Goal: Transaction & Acquisition: Download file/media

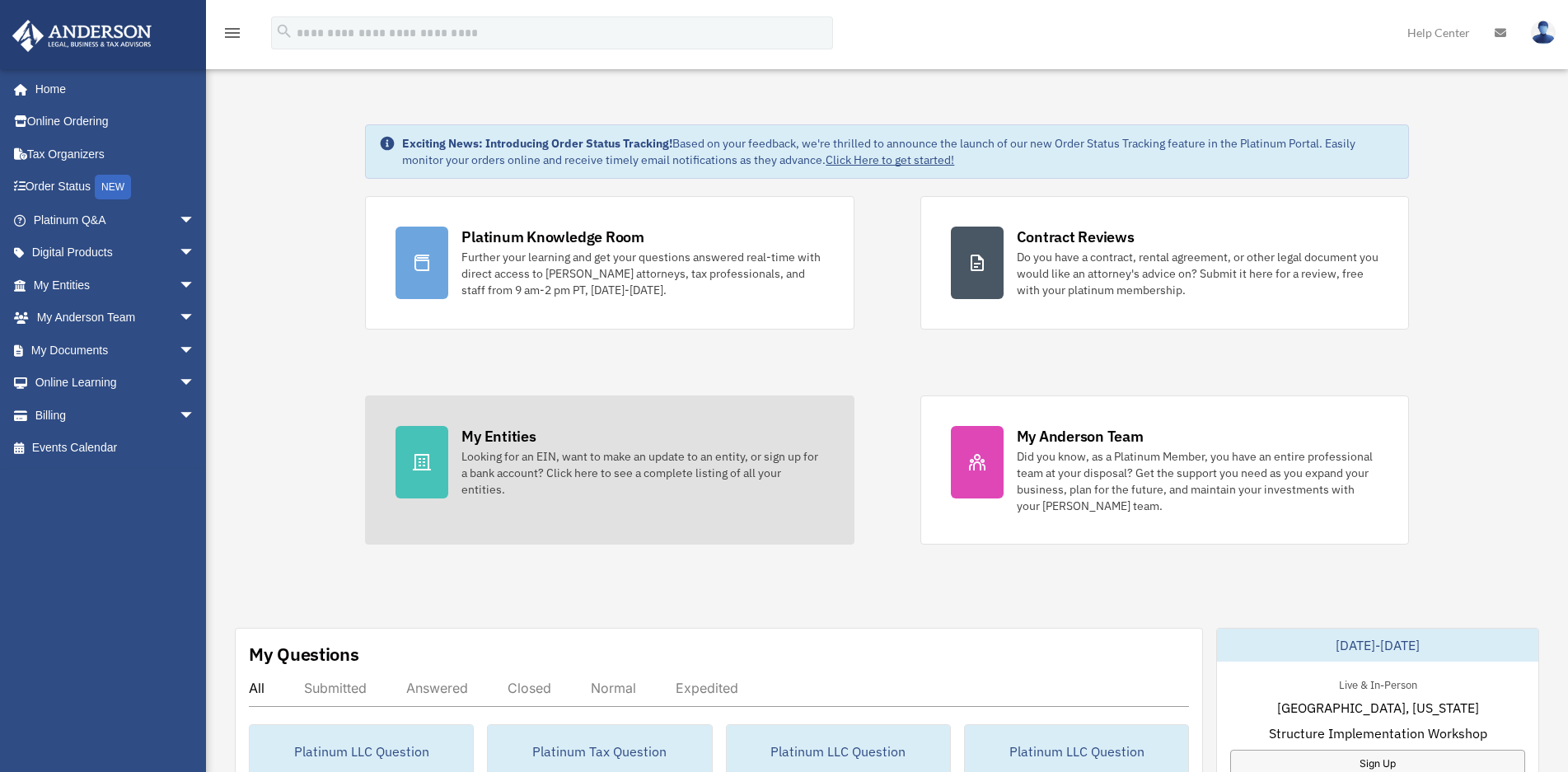
click at [519, 520] on link "My Entities Looking for an EIN, want to make an update to an entity, or sign up…" at bounding box center [609, 469] width 489 height 149
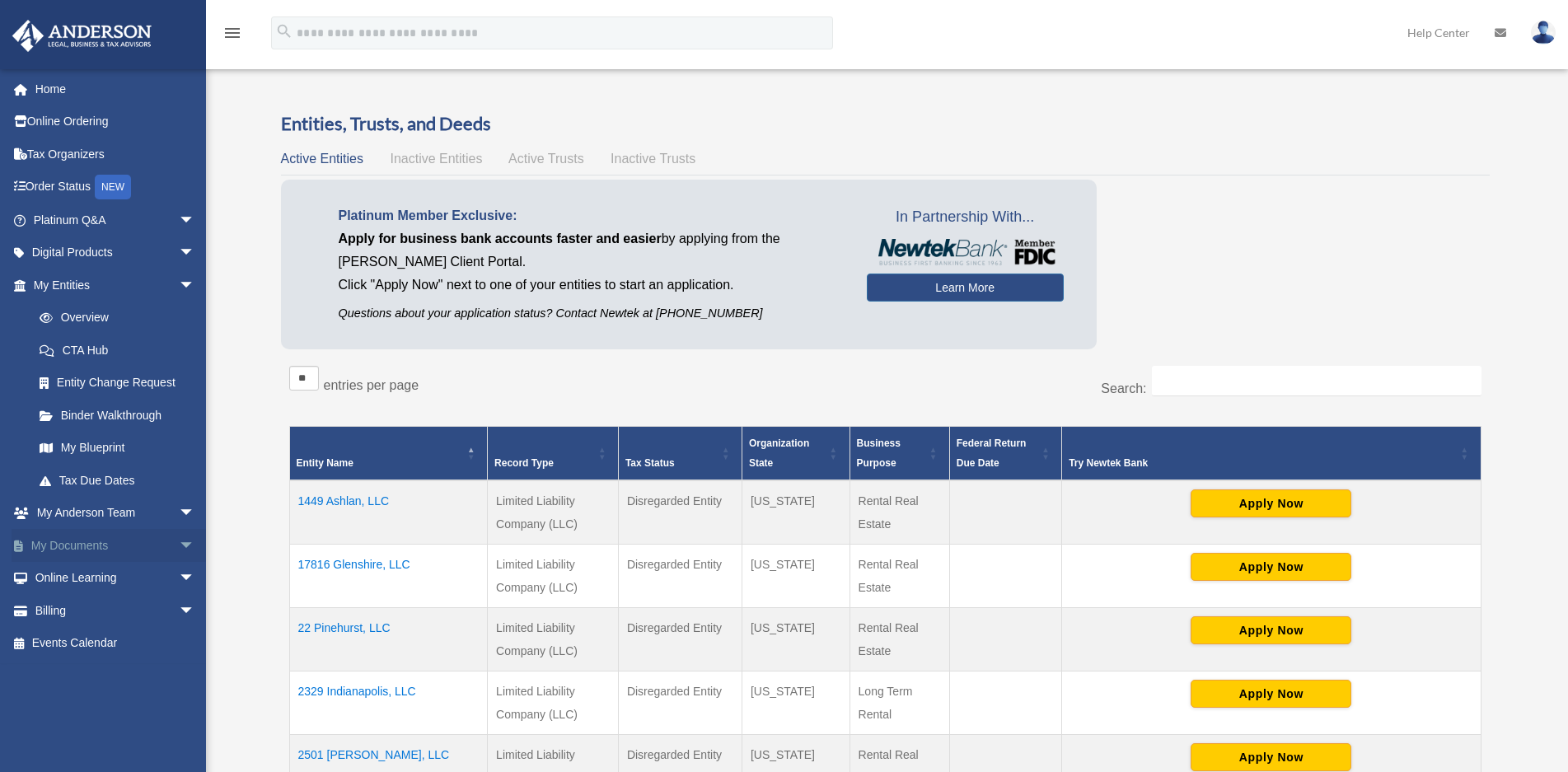
click at [179, 542] on span "arrow_drop_down" at bounding box center [196, 545] width 33 height 34
click at [64, 579] on link "Box" at bounding box center [121, 578] width 197 height 33
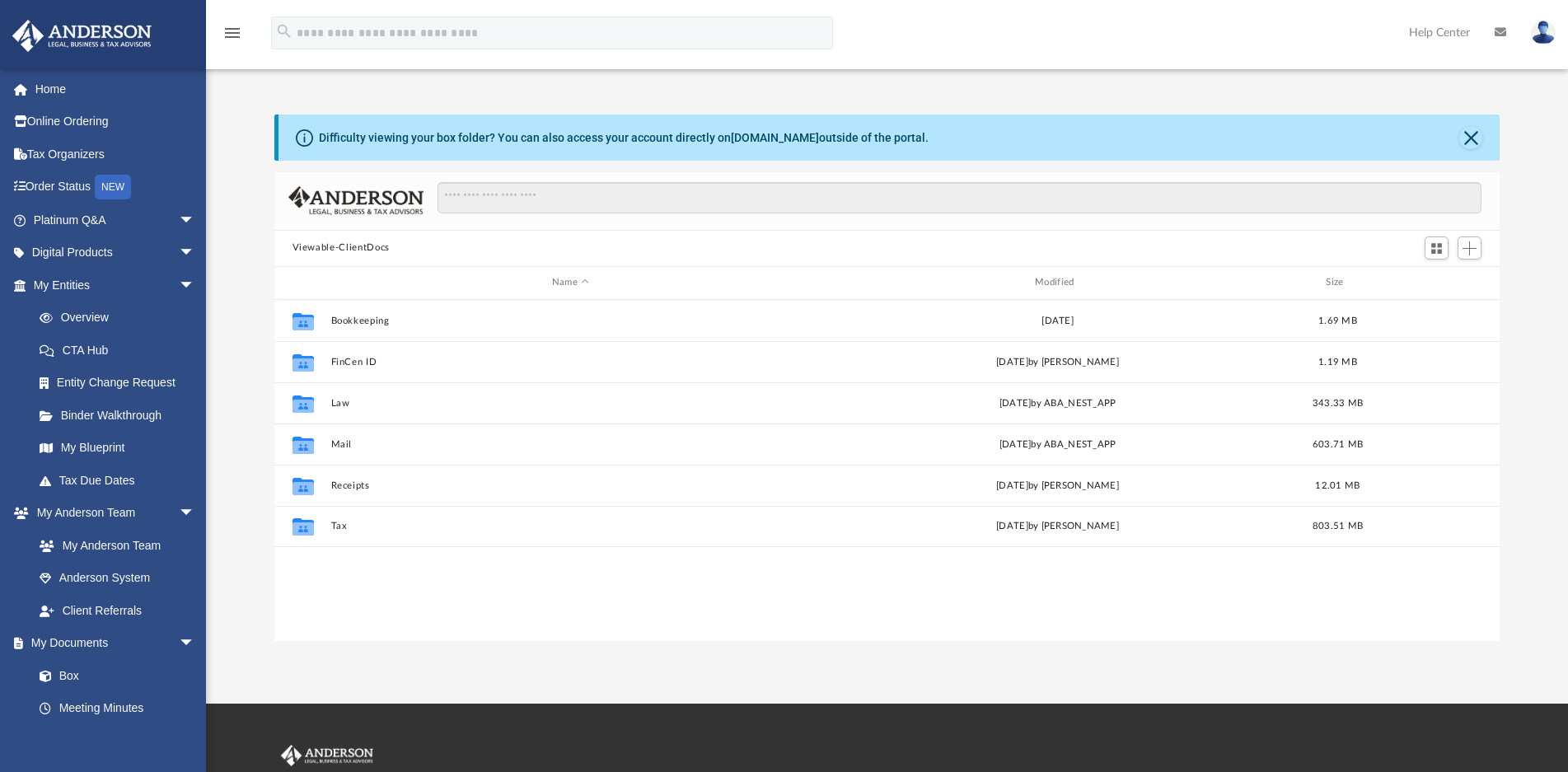
scroll to position [15, 15]
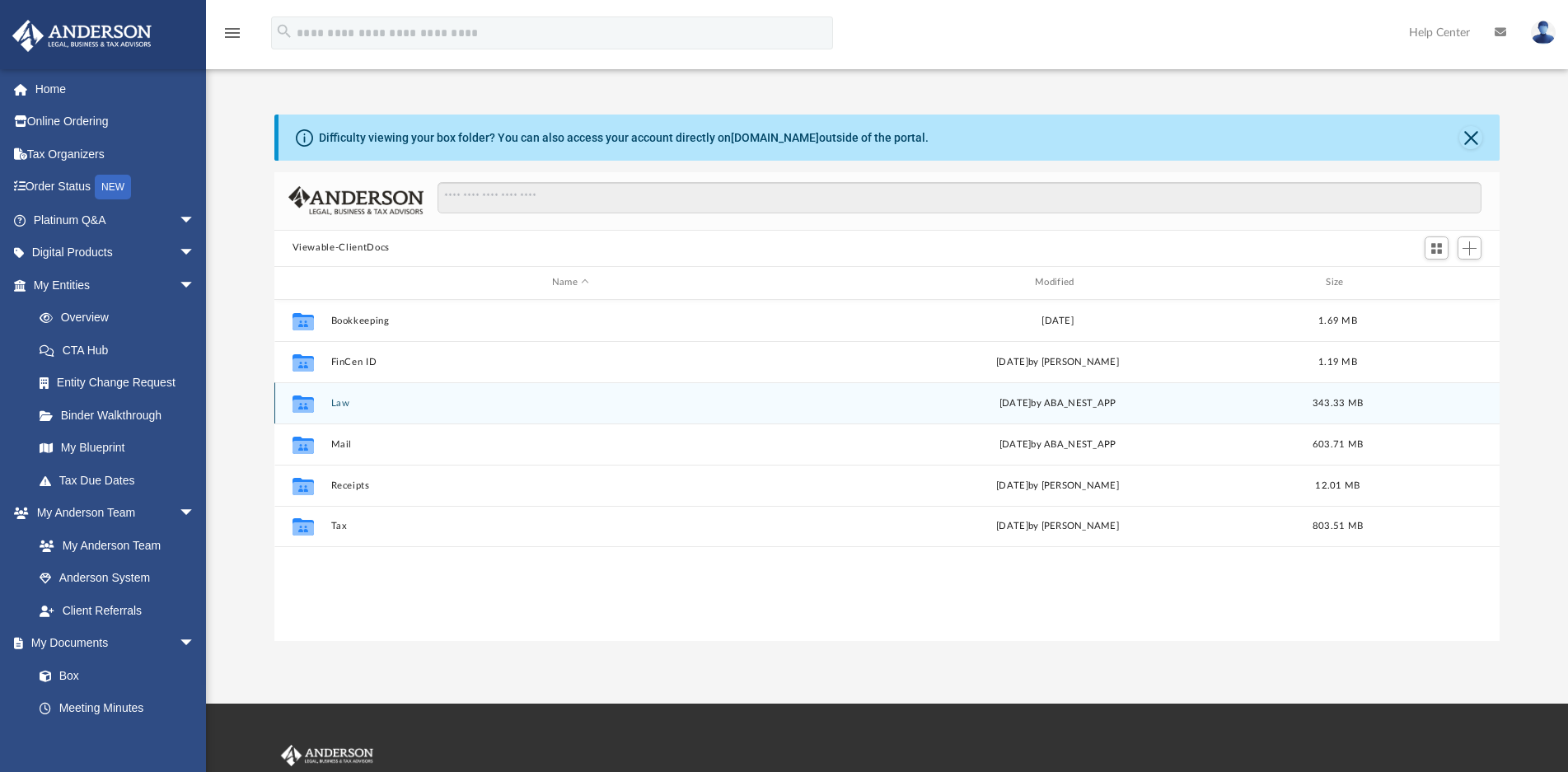
click at [342, 407] on button "Law" at bounding box center [569, 402] width 479 height 11
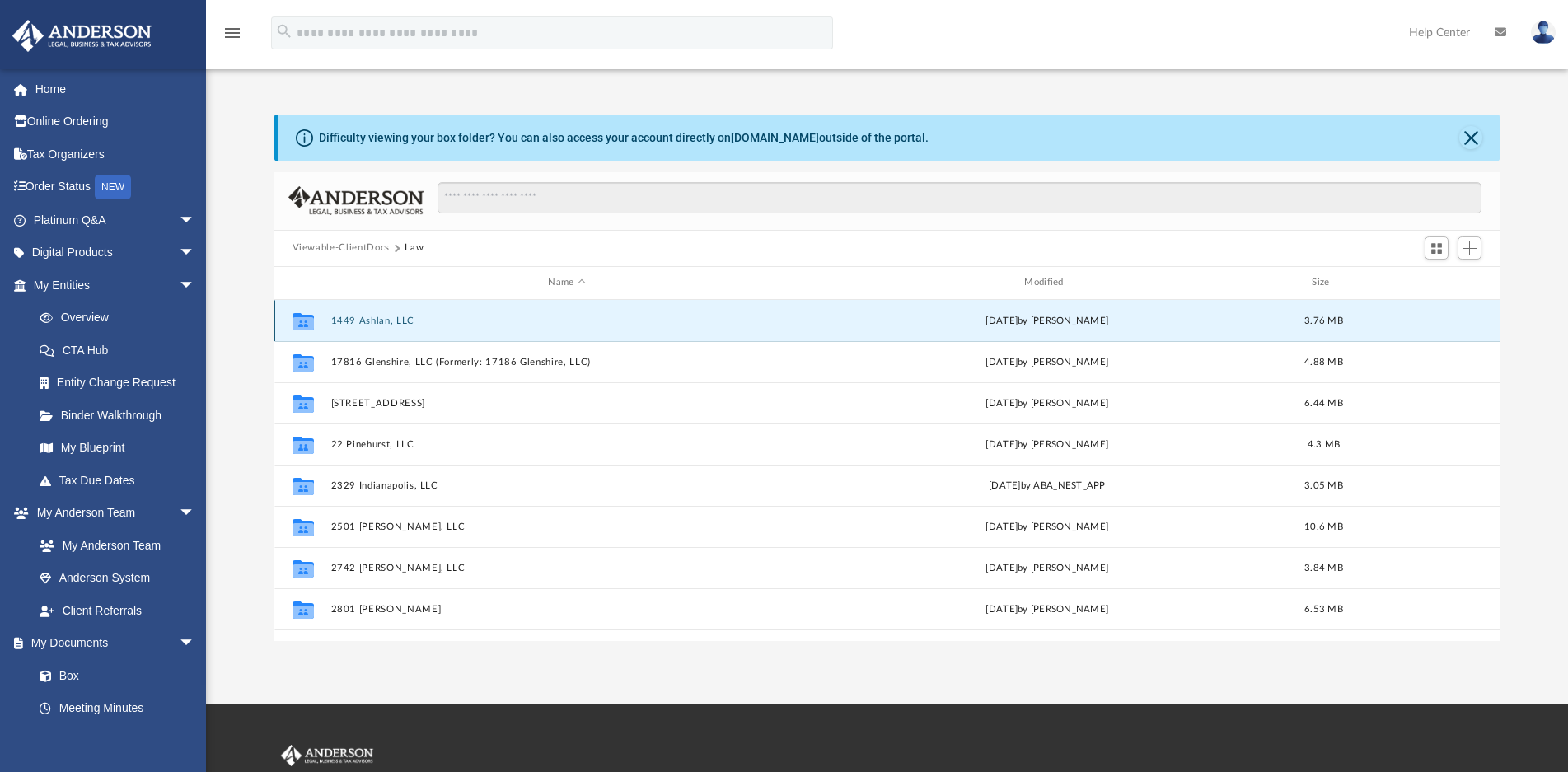
click at [382, 320] on button "1449 Ashlan, LLC" at bounding box center [566, 320] width 473 height 11
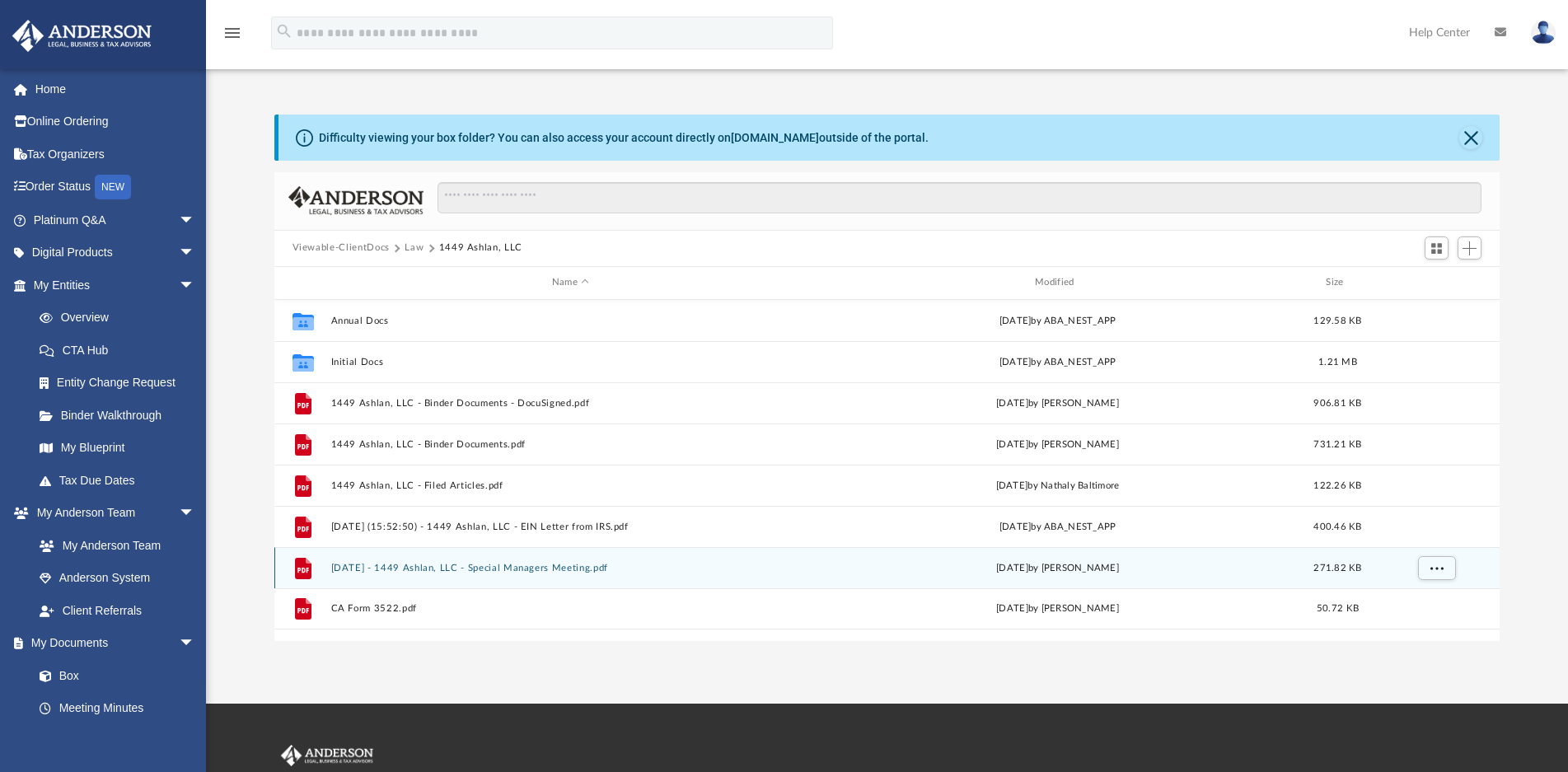
click at [469, 570] on button "2025.3.1 - 1449 Ashlan, LLC - Special Managers Meeting.pdf" at bounding box center [569, 567] width 479 height 11
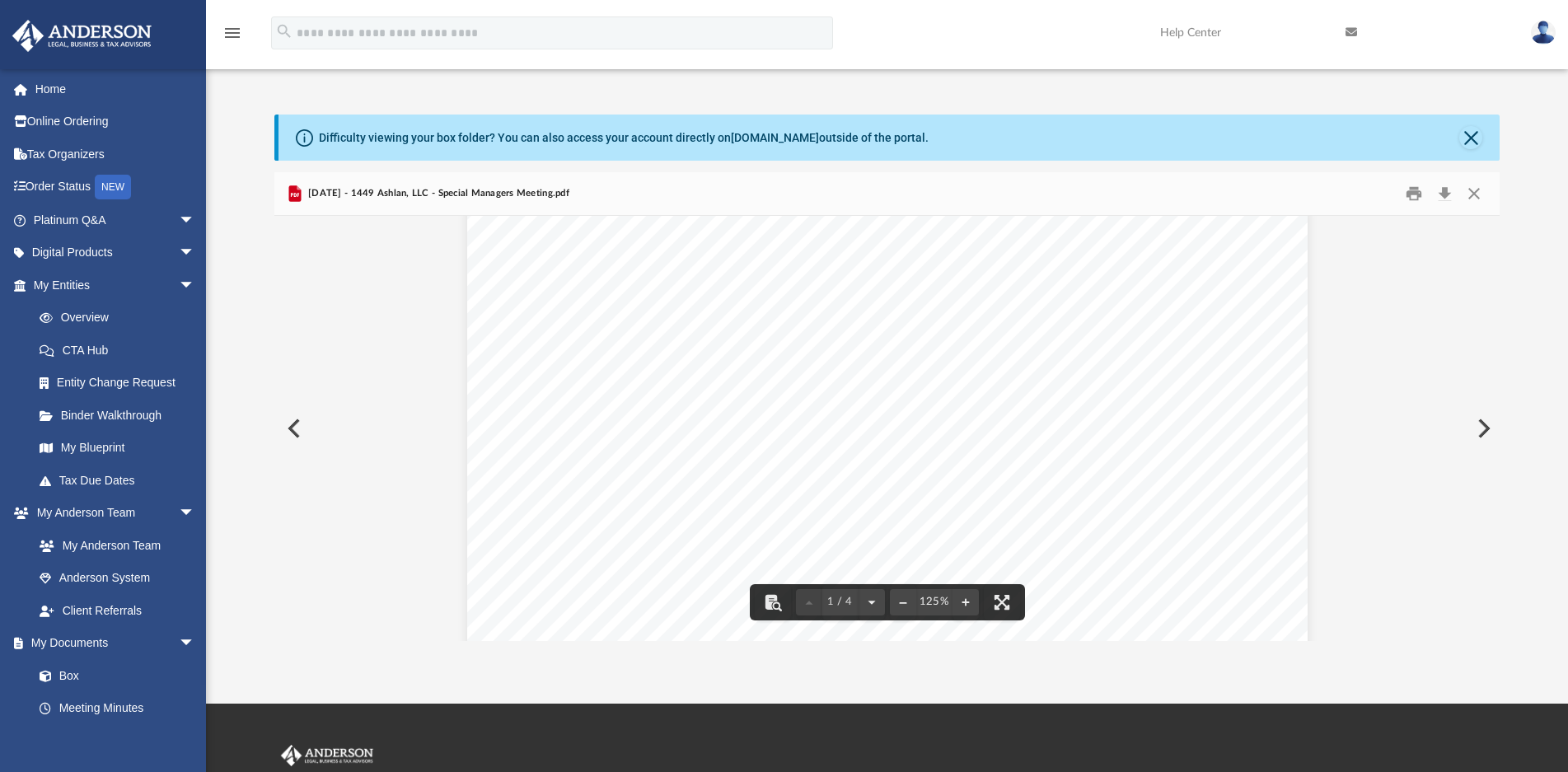
scroll to position [0, 0]
click at [1438, 195] on button "Download" at bounding box center [1444, 193] width 30 height 26
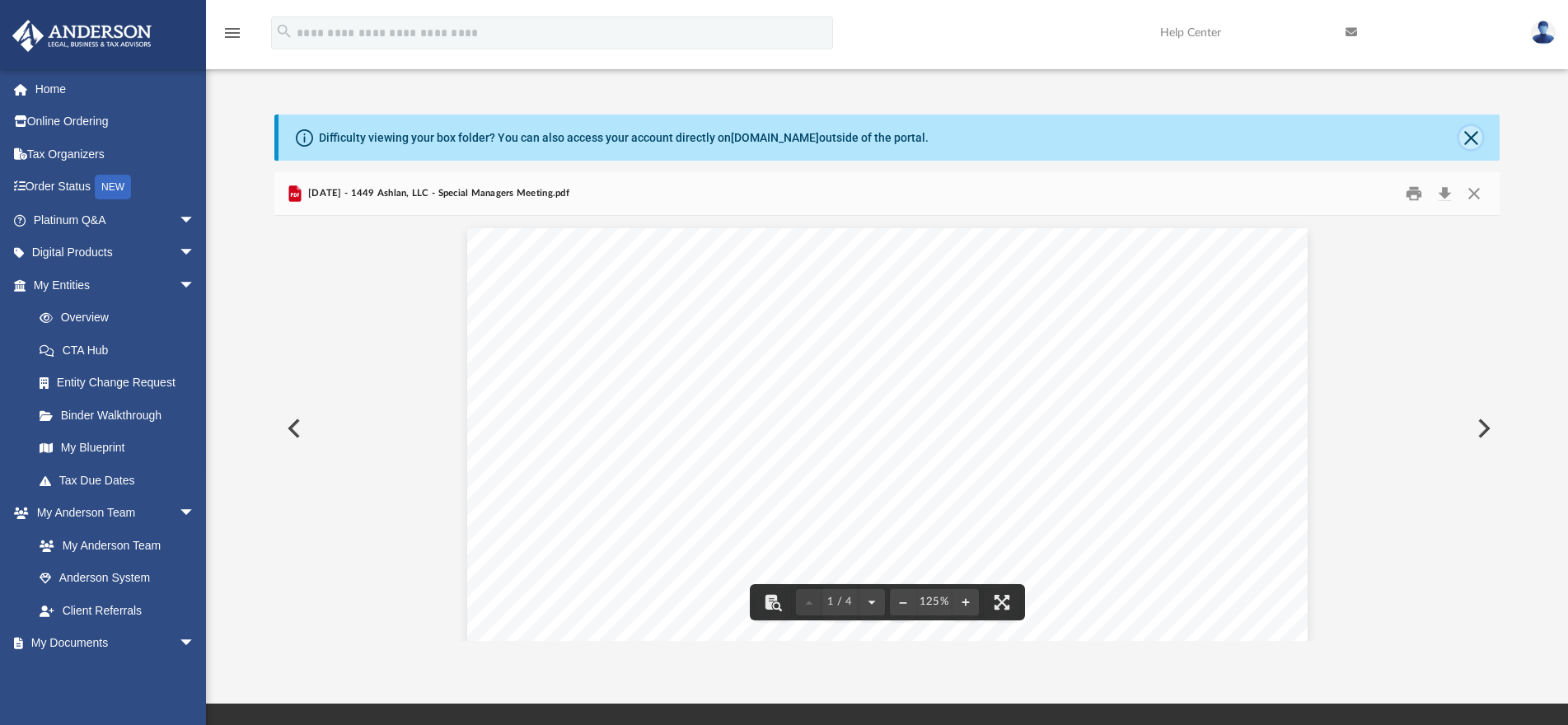
click at [1473, 139] on button "Close" at bounding box center [1471, 138] width 23 height 23
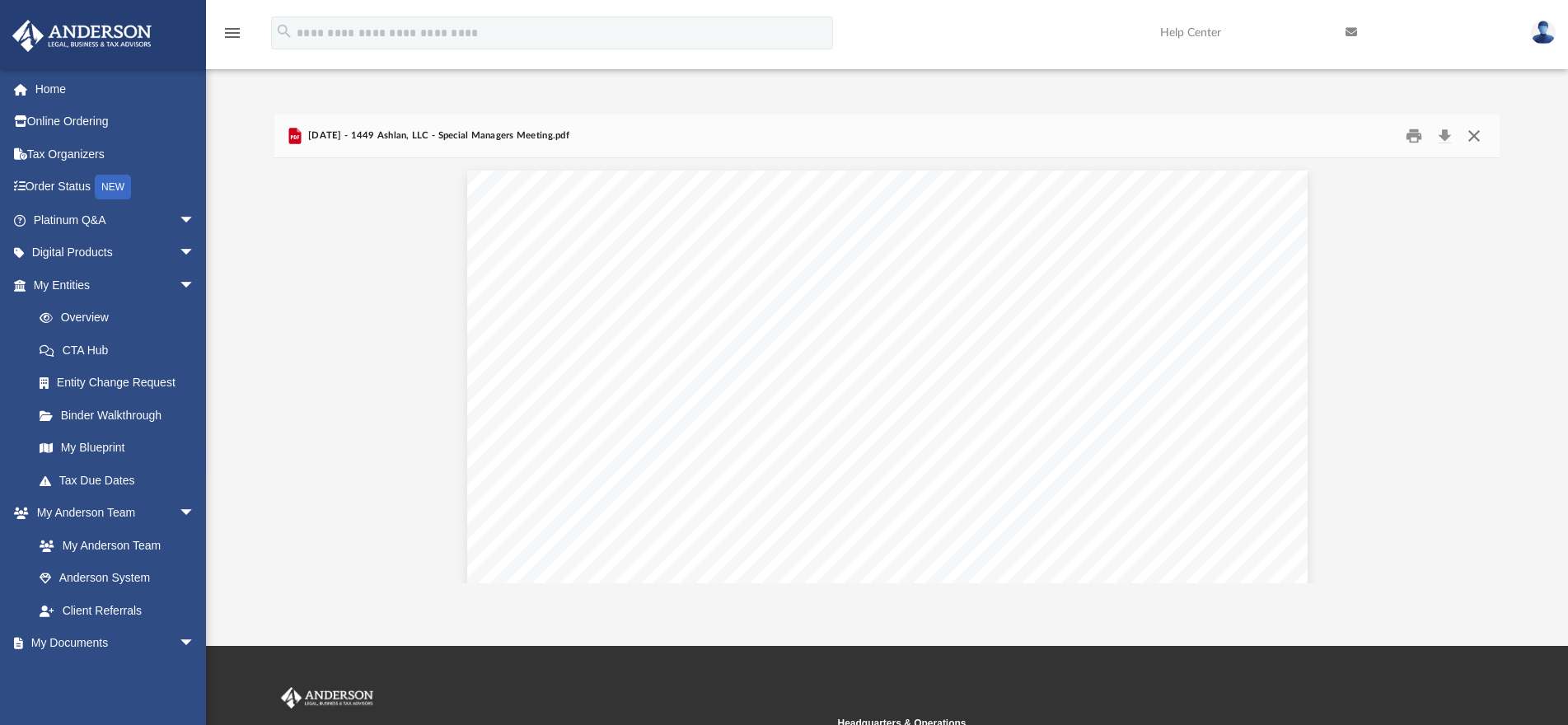
click at [1475, 129] on button "Close" at bounding box center [1474, 135] width 30 height 26
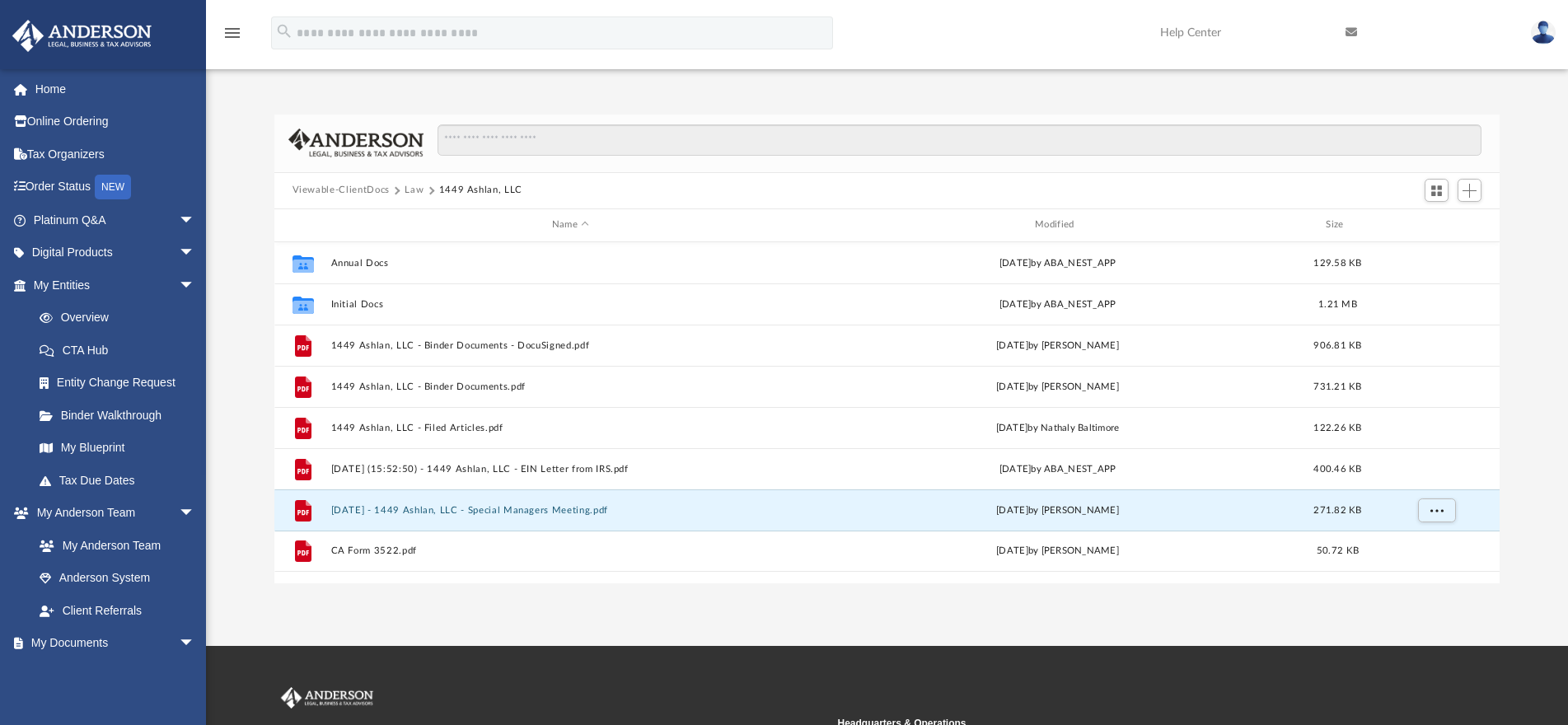
click at [416, 191] on button "Law" at bounding box center [413, 191] width 19 height 15
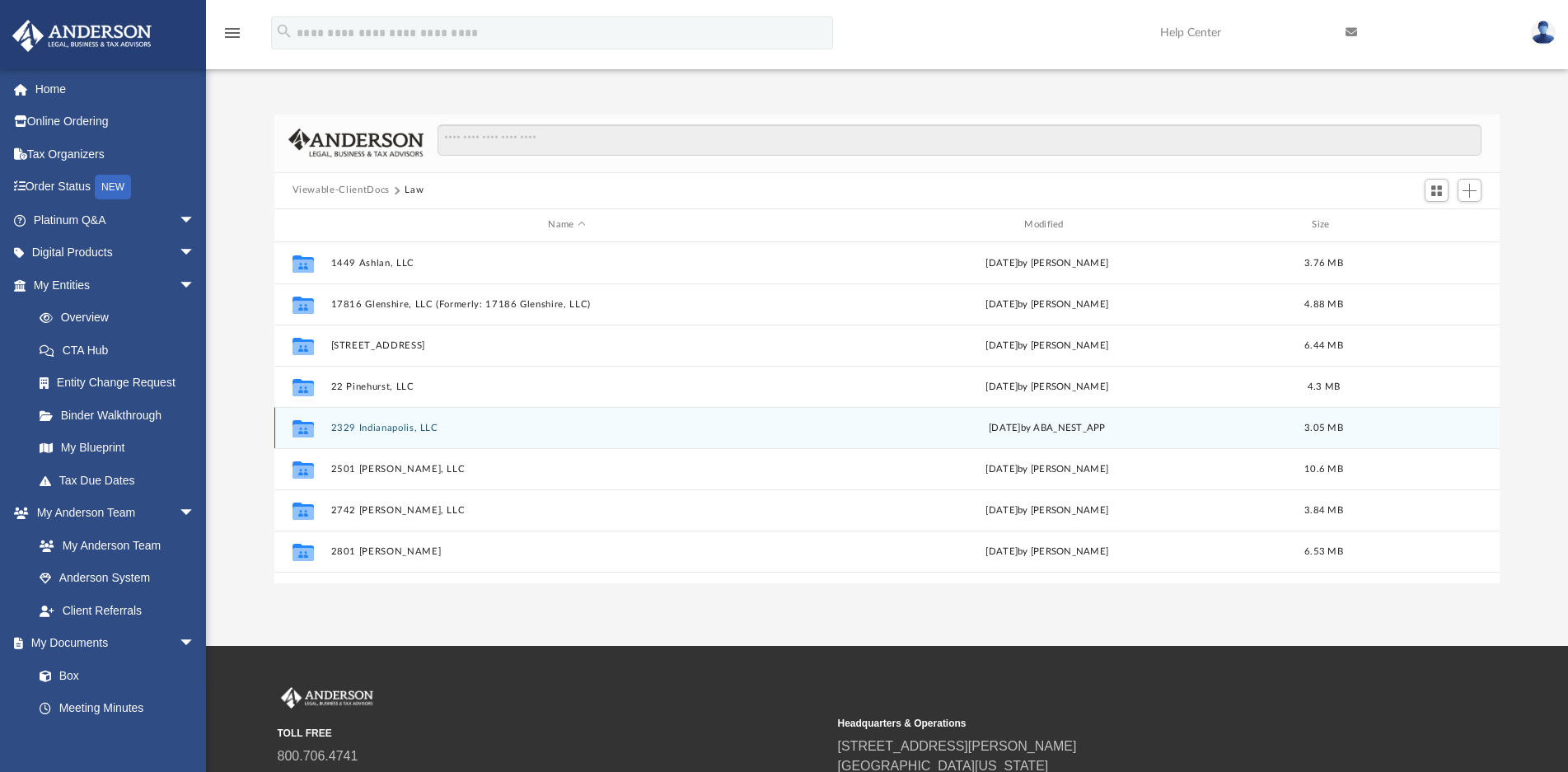
click at [387, 431] on button "2329 Indianapolis, LLC" at bounding box center [566, 427] width 473 height 11
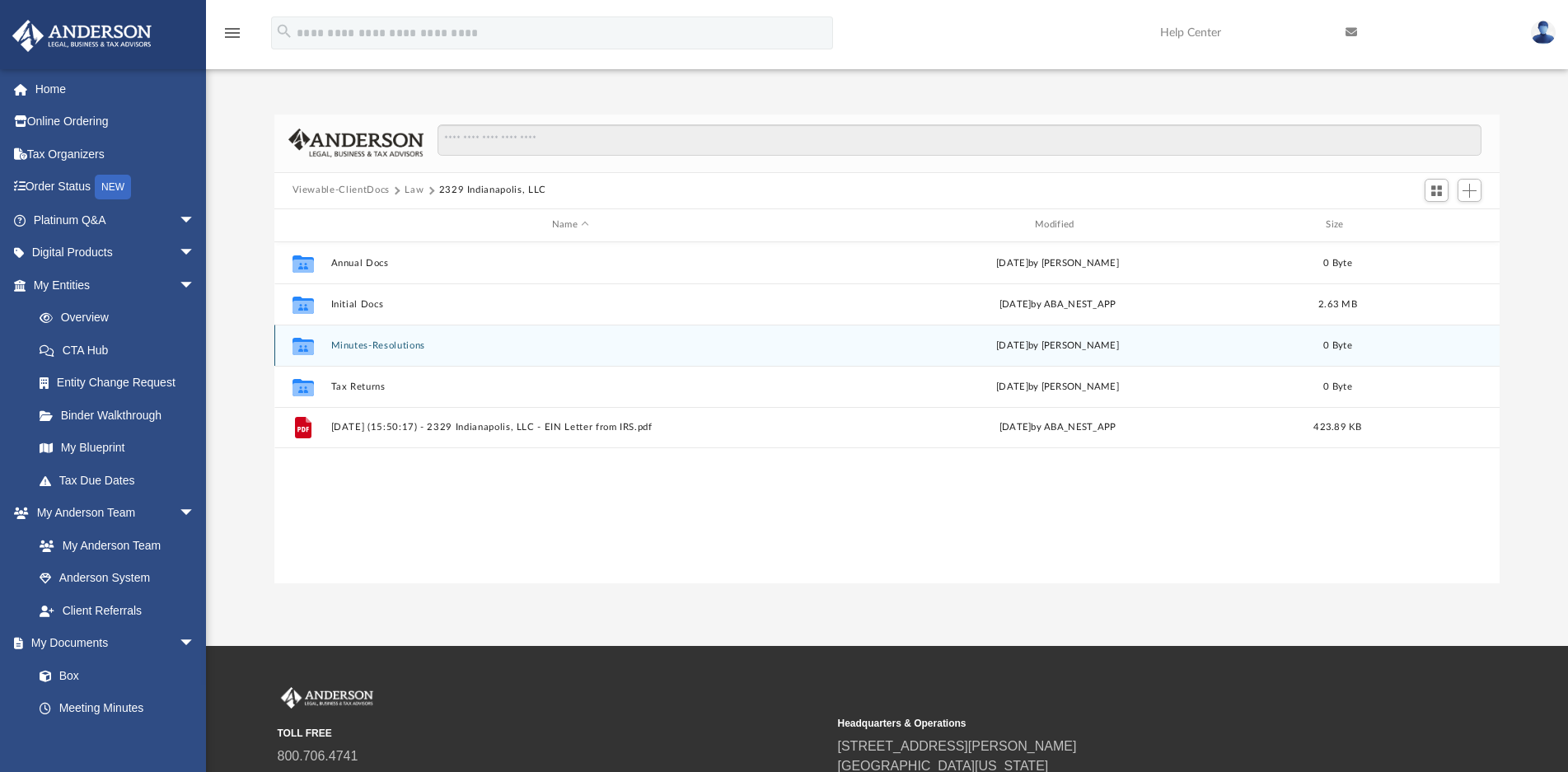
click at [352, 347] on button "Minutes-Resolutions" at bounding box center [569, 345] width 479 height 11
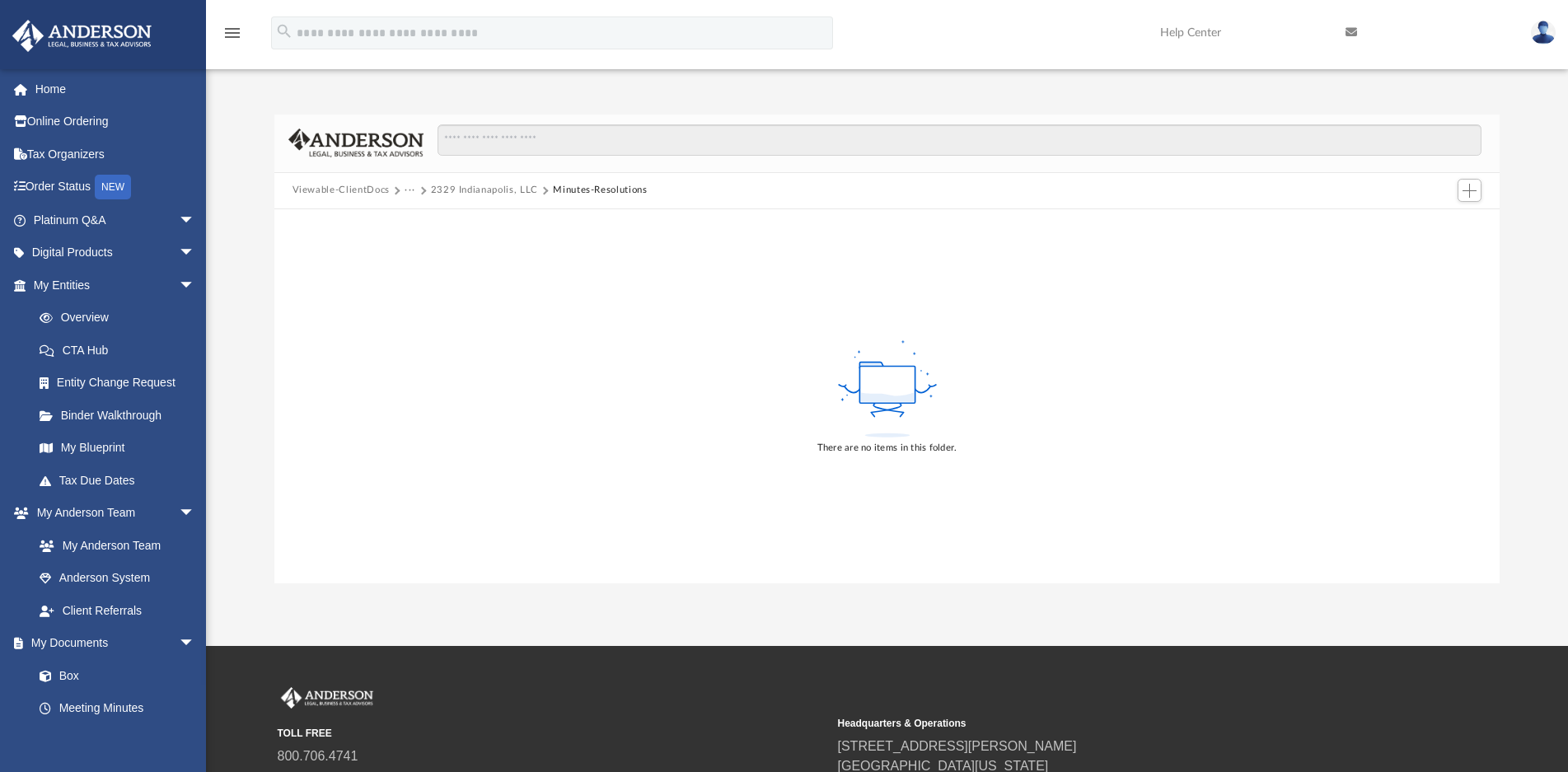
click at [487, 195] on button "2329 Indianapolis, LLC" at bounding box center [484, 191] width 107 height 15
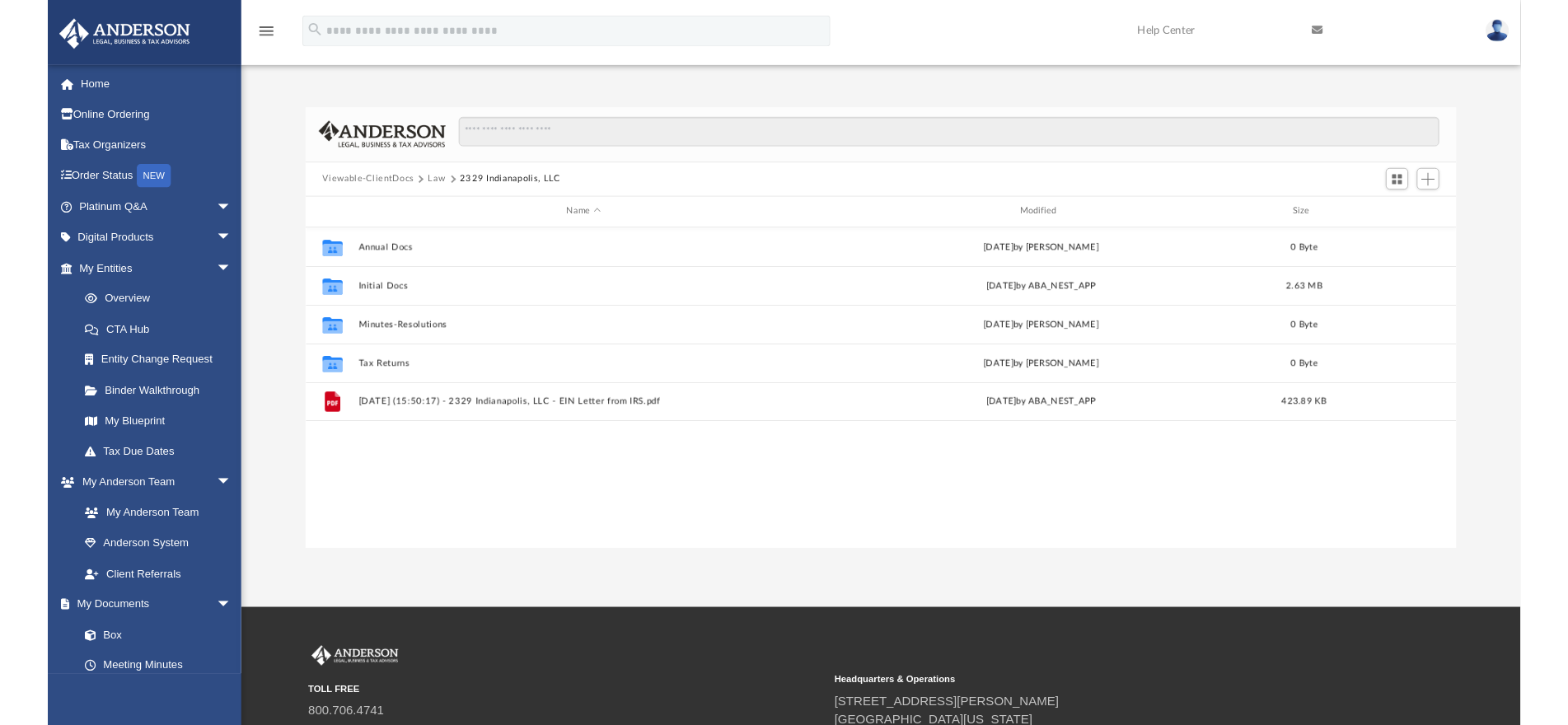
scroll to position [360, 1211]
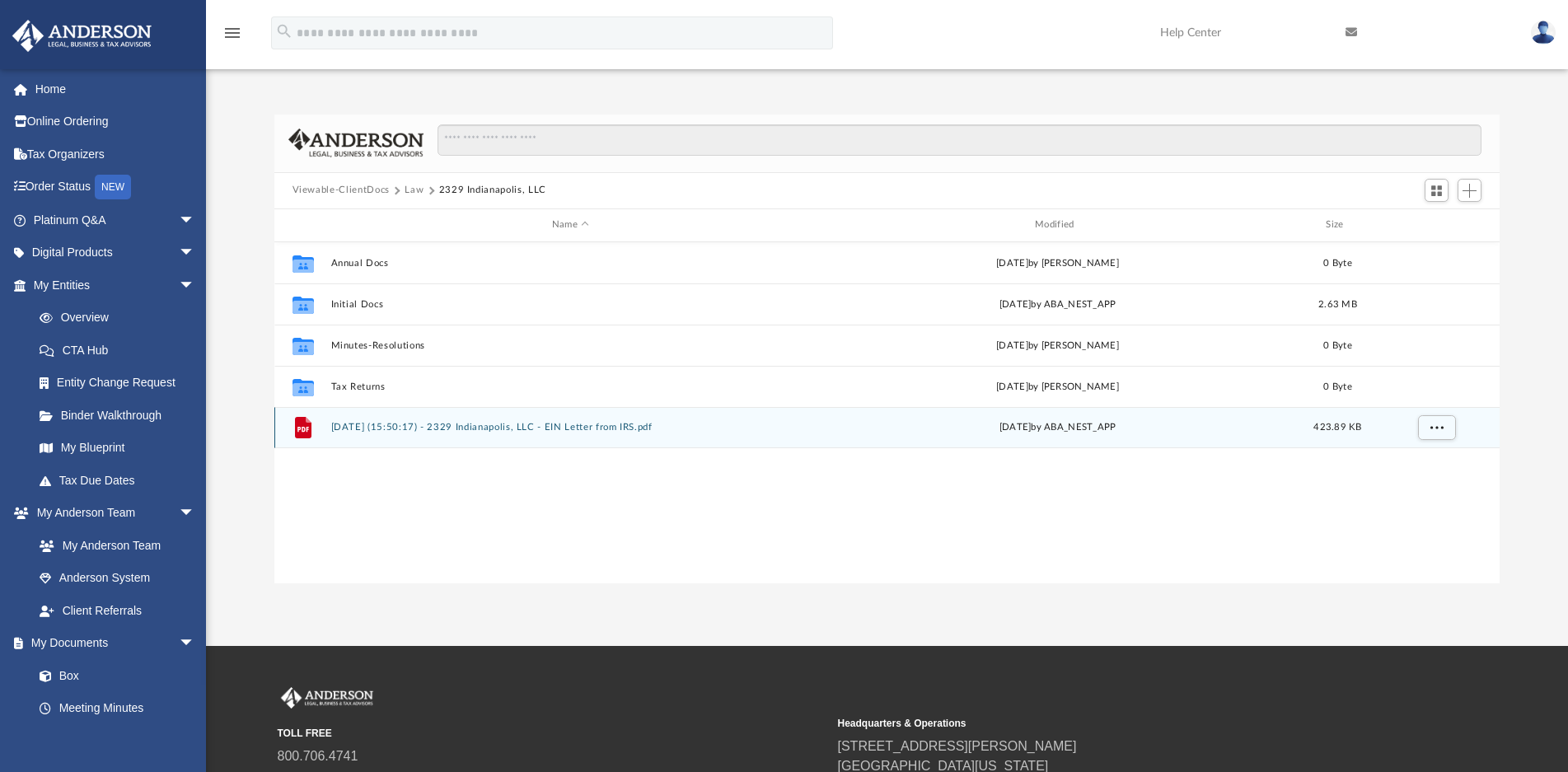
click at [399, 430] on button "2025.01.06 (15:50:17) - 2329 Indianapolis, LLC - EIN Letter from IRS.pdf" at bounding box center [569, 426] width 479 height 11
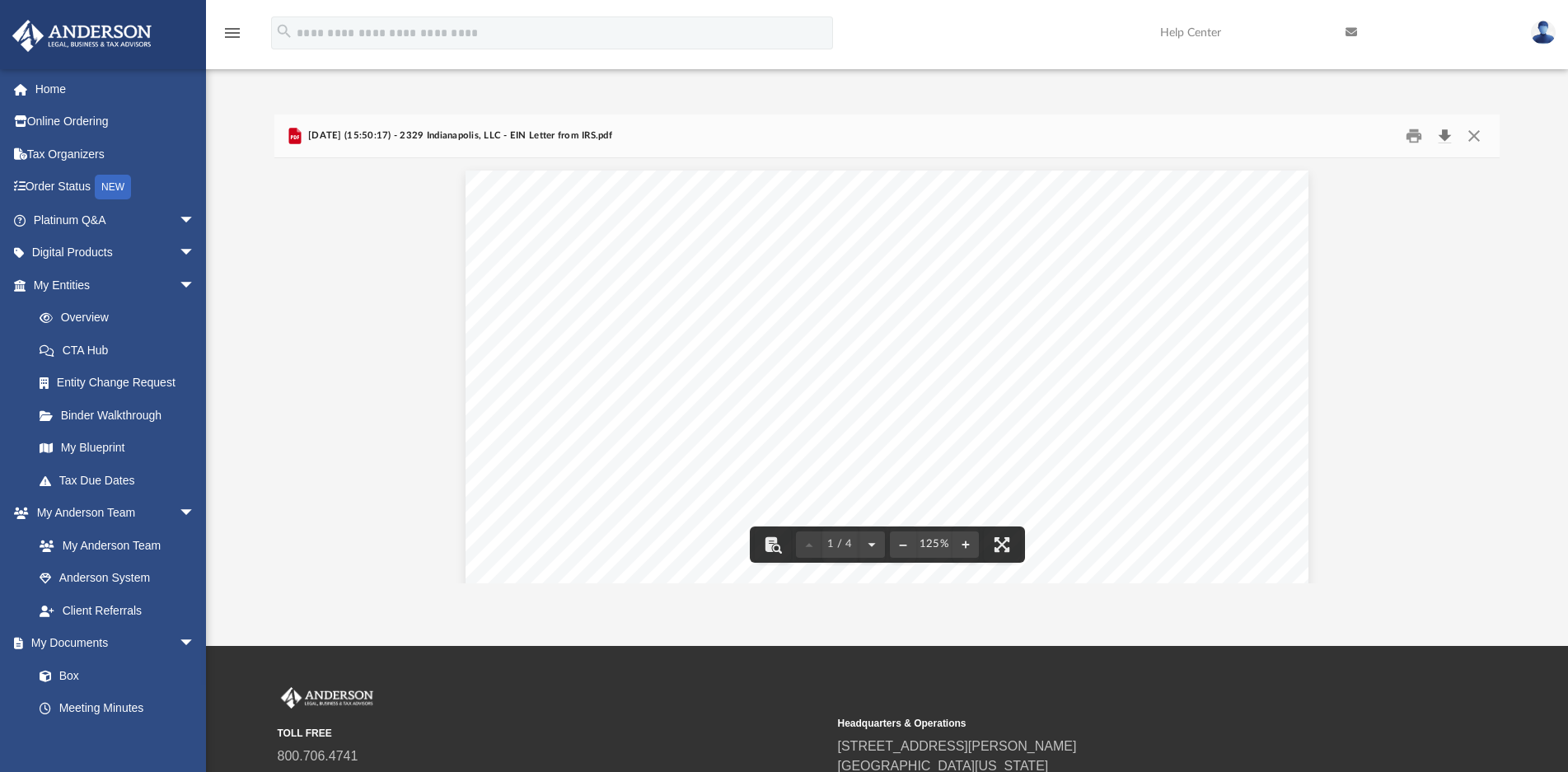
click at [1442, 134] on button "Download" at bounding box center [1444, 135] width 30 height 26
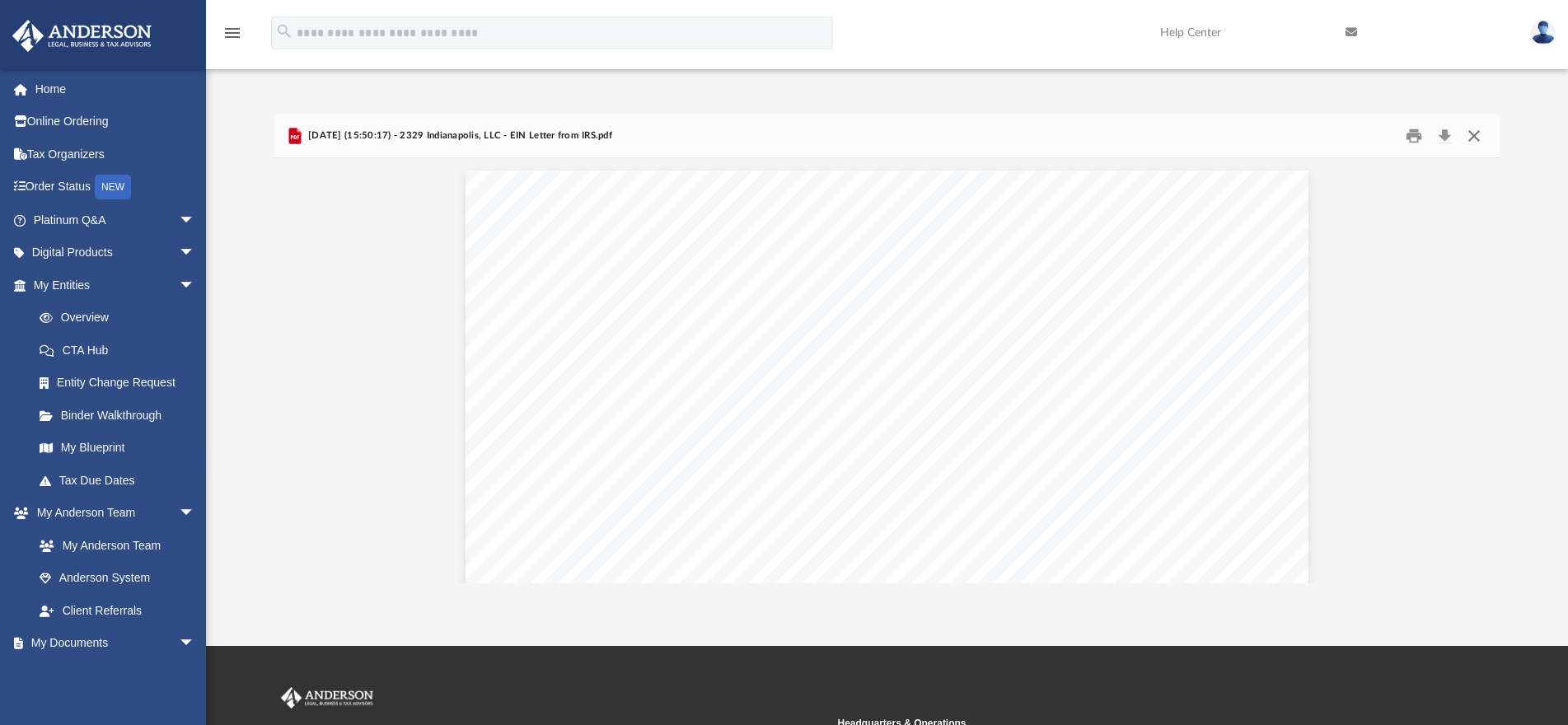
click at [1471, 142] on button "Close" at bounding box center [1474, 135] width 30 height 26
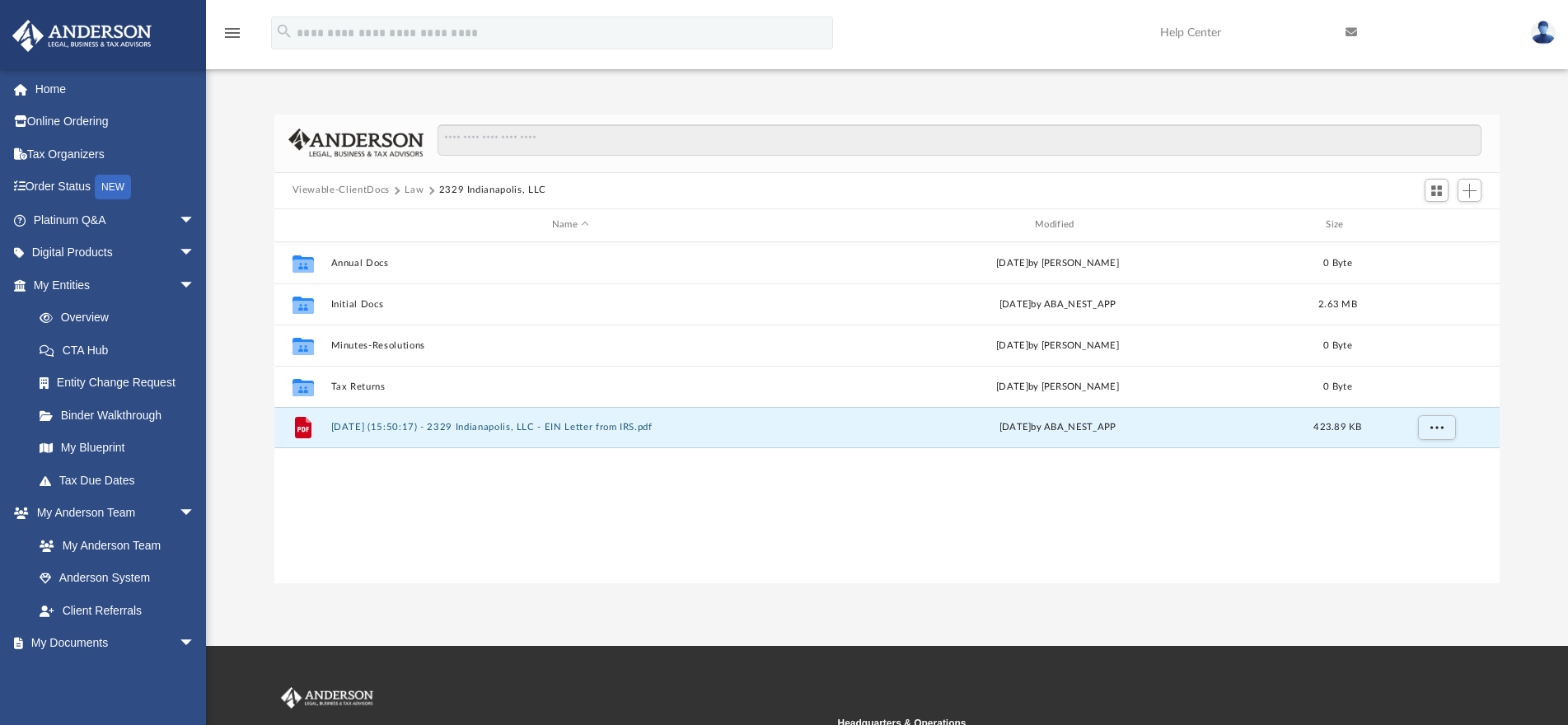
click at [417, 190] on button "Law" at bounding box center [413, 191] width 19 height 15
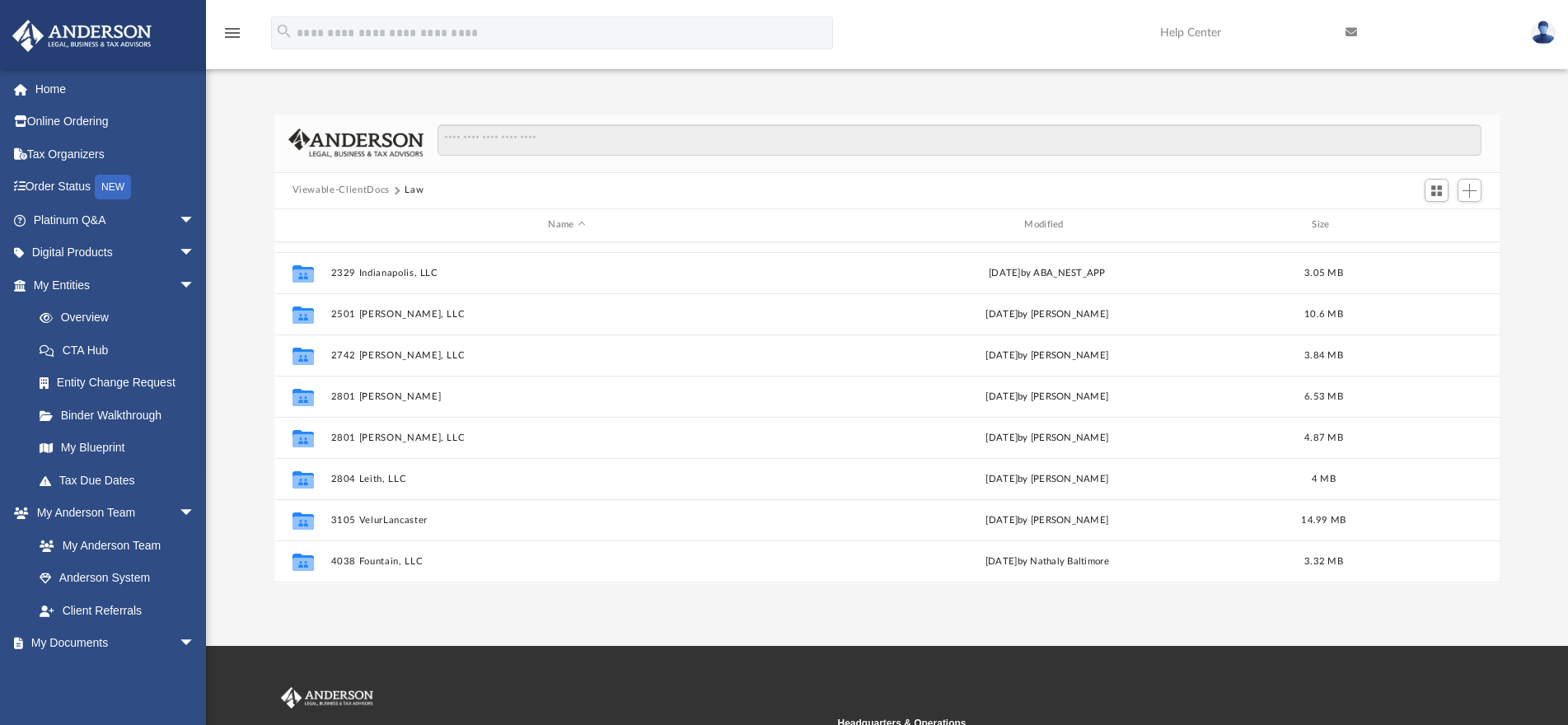
scroll to position [165, 0]
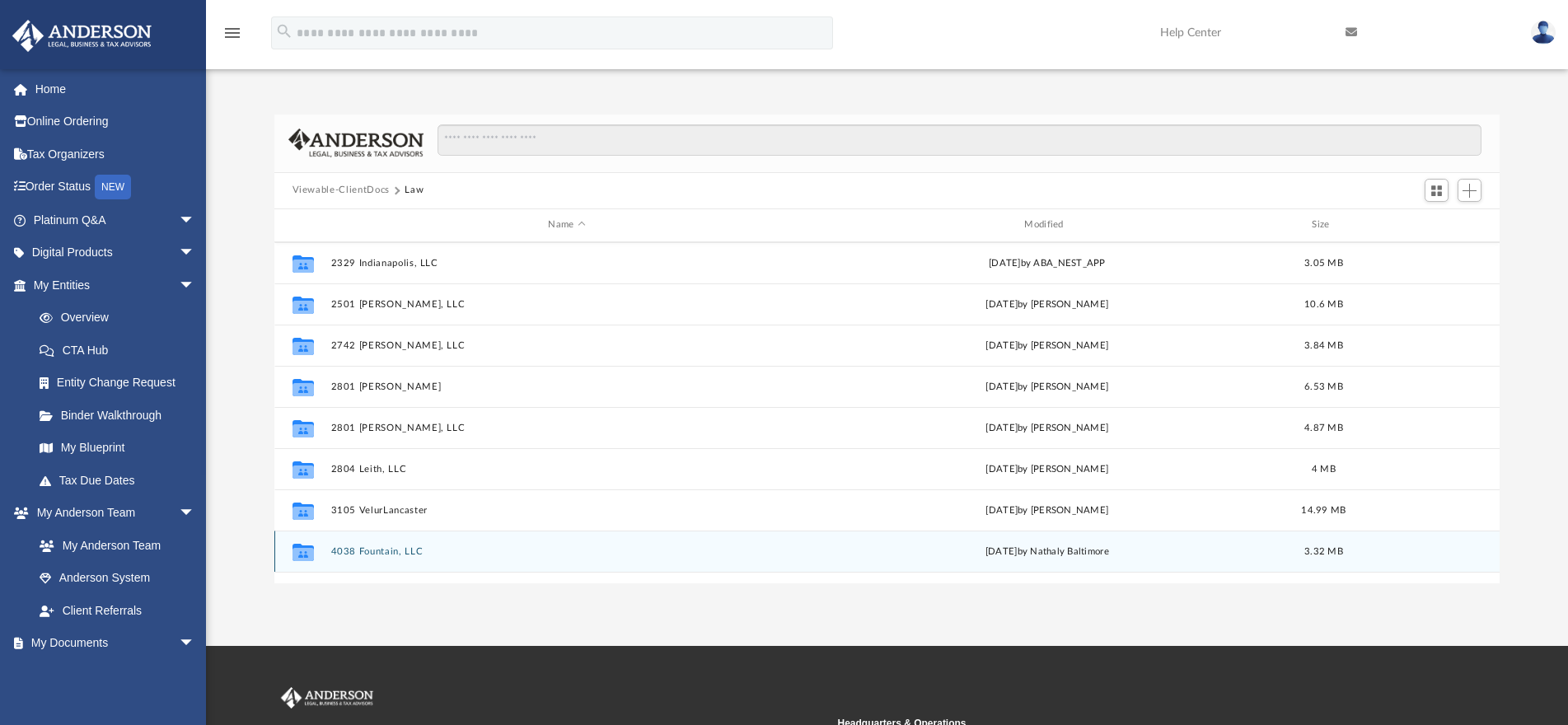
click at [354, 558] on div "Collaborated Folder 4038 Fountain, LLC Thu Aug 8 2024 by Nathaly Baltimore 3.32…" at bounding box center [888, 551] width 1226 height 41
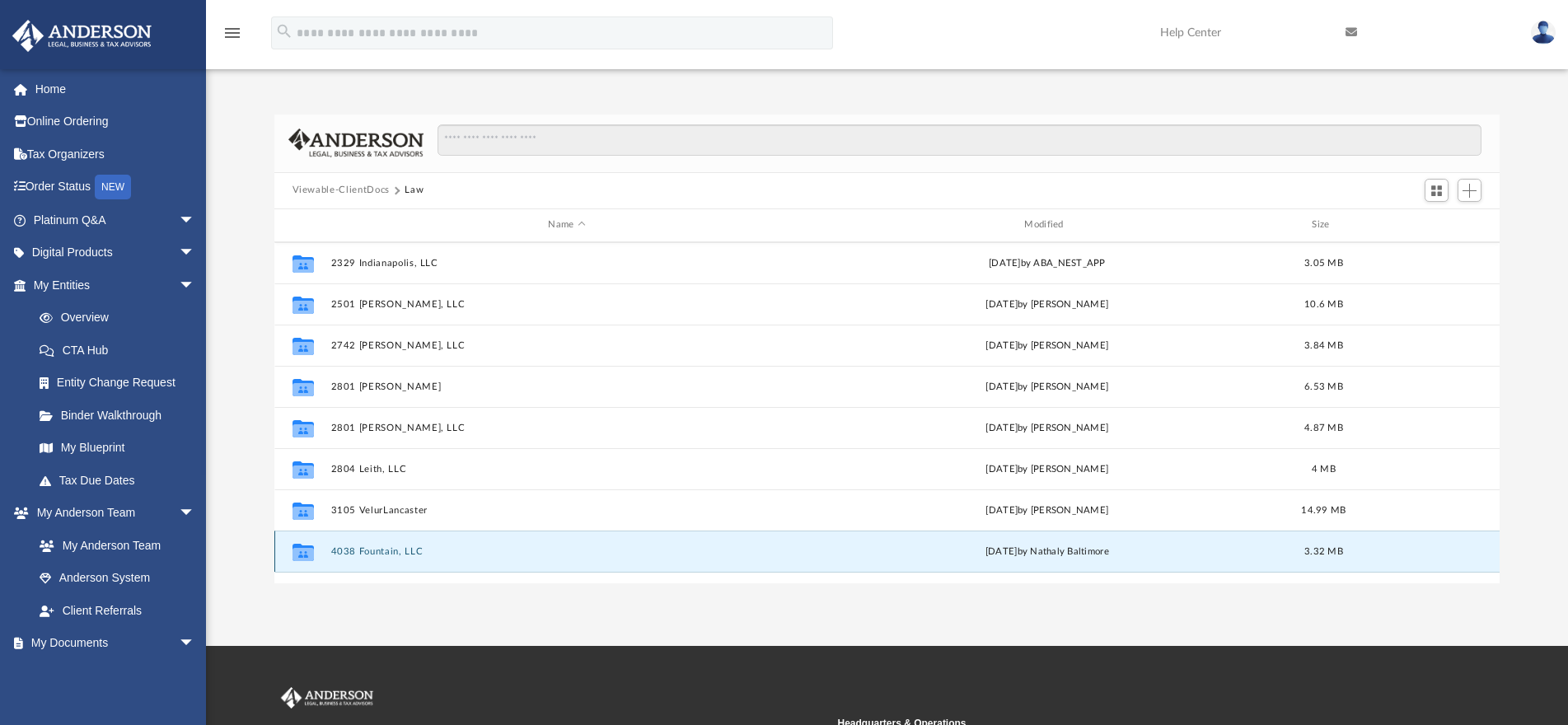
click at [405, 552] on button "4038 Fountain, LLC" at bounding box center [566, 551] width 473 height 11
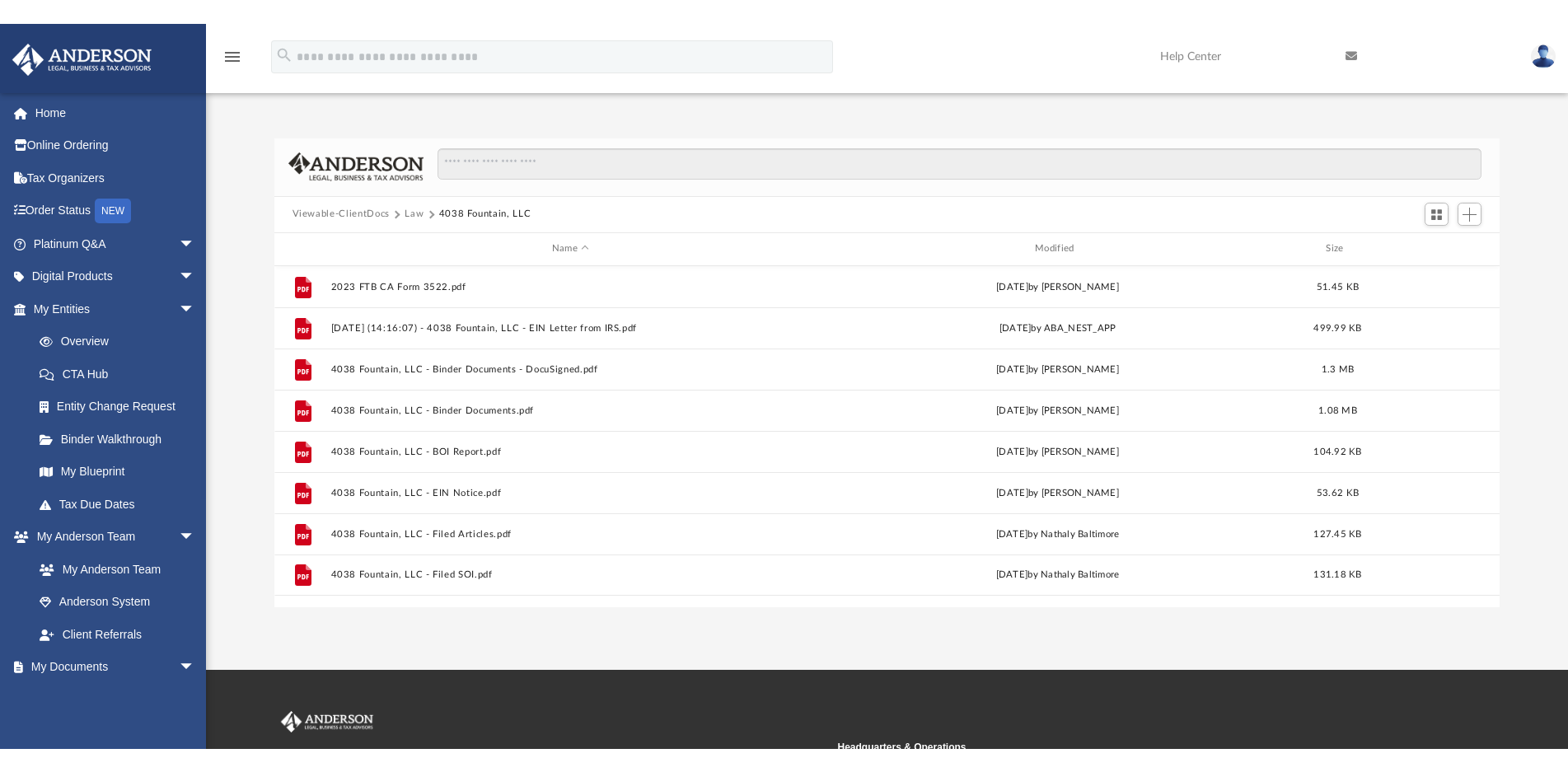
scroll to position [0, 0]
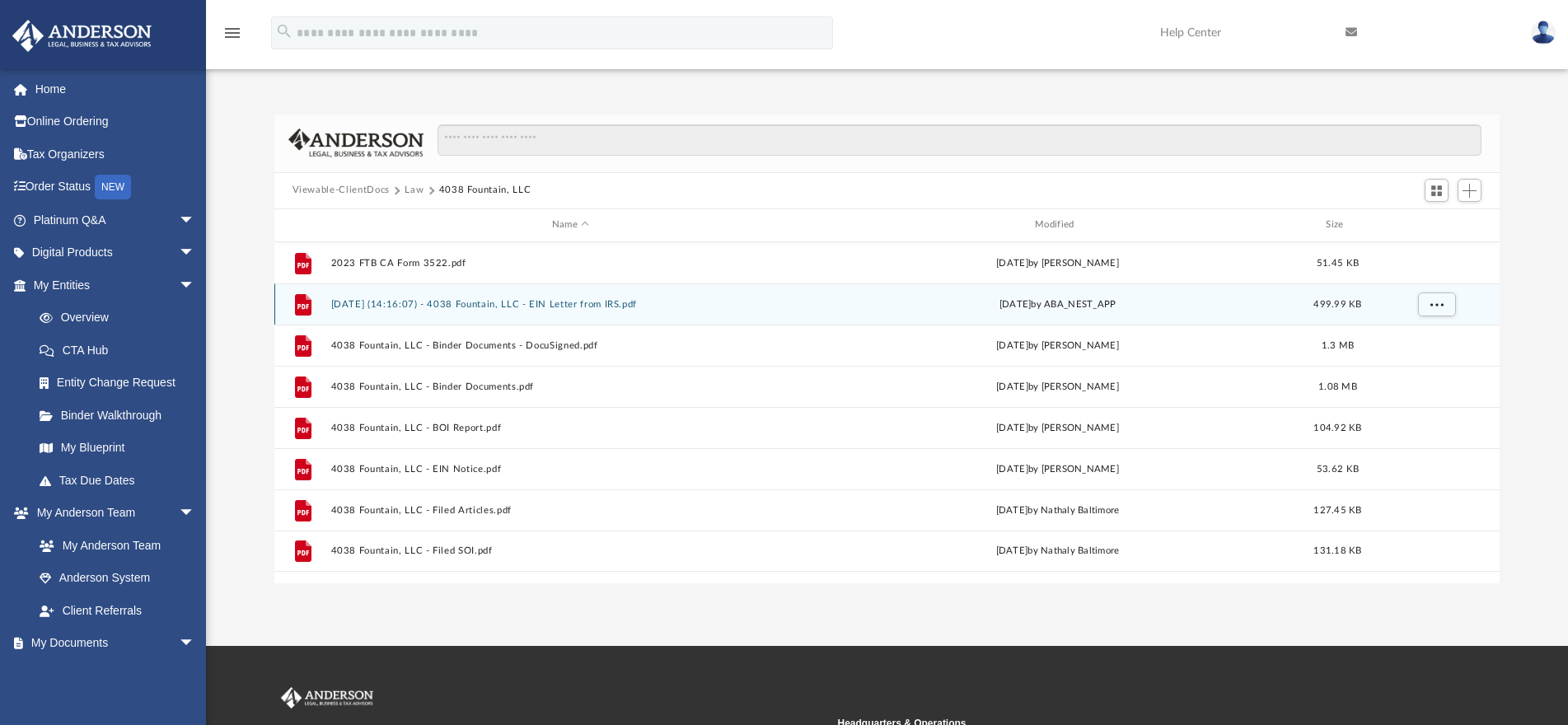
click at [504, 313] on div "File 2024.06.20 (14:16:07) - 4038 Fountain, LLC - EIN Letter from IRS.pdf Thu J…" at bounding box center [888, 304] width 1226 height 41
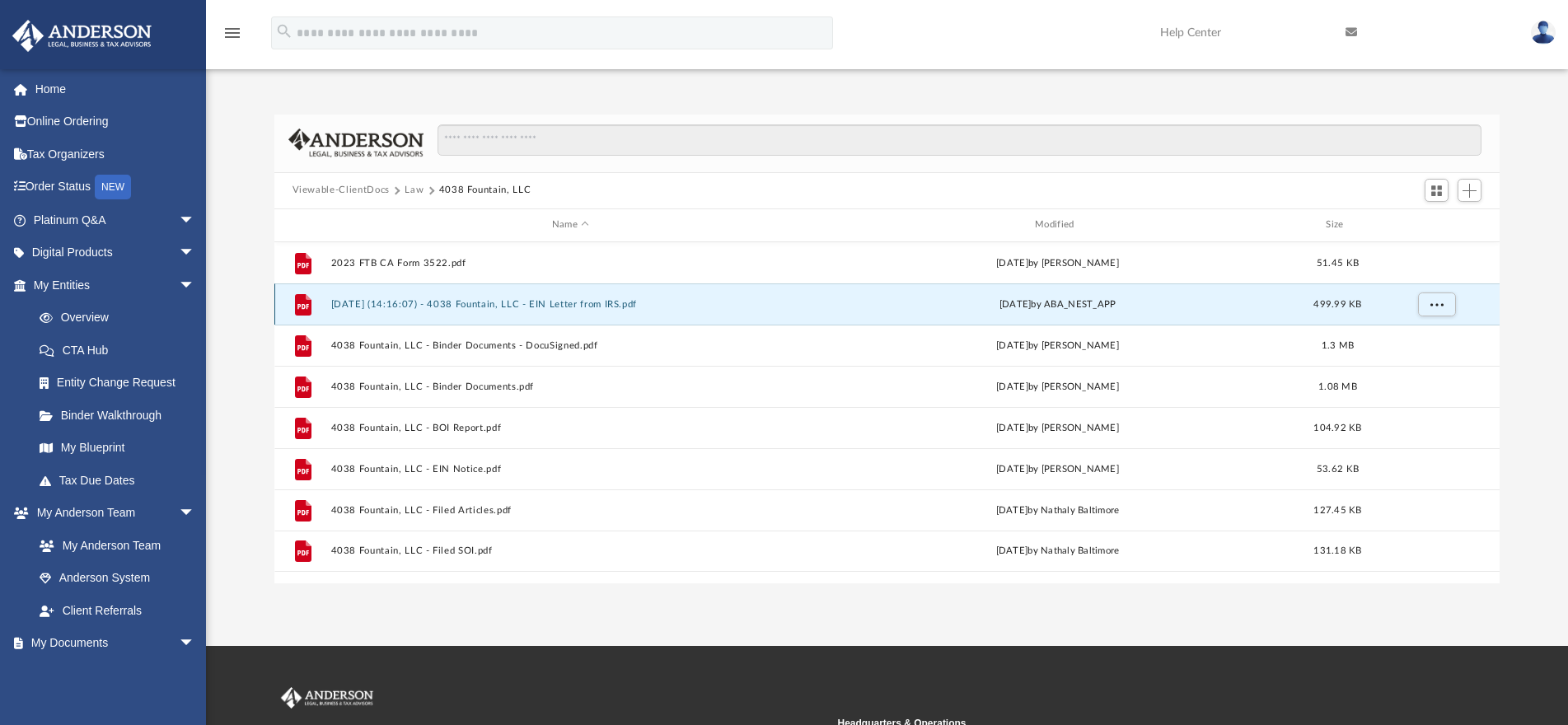
click at [405, 305] on button "2024.06.20 (14:16:07) - 4038 Fountain, LLC - EIN Letter from IRS.pdf" at bounding box center [569, 304] width 479 height 11
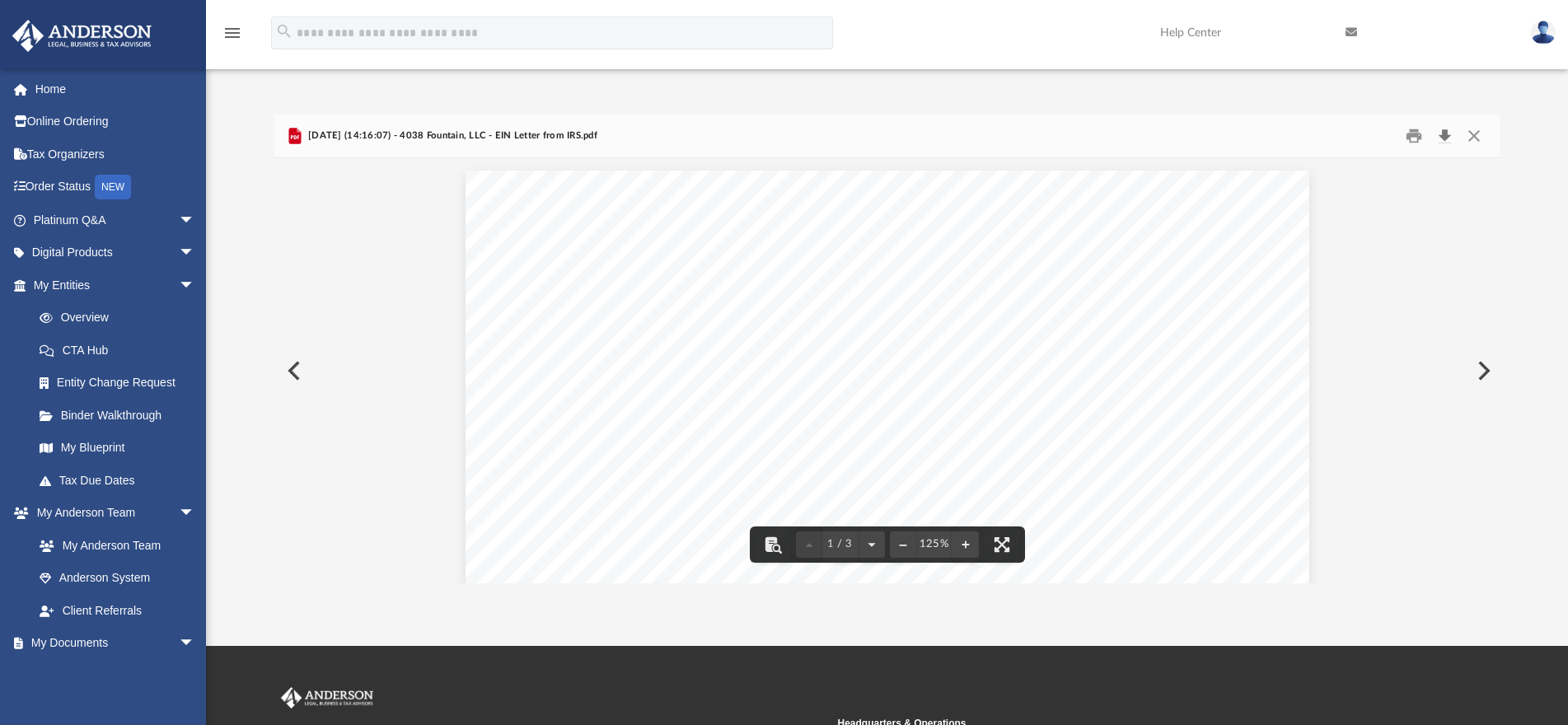
click at [1443, 138] on button "Download" at bounding box center [1444, 135] width 30 height 26
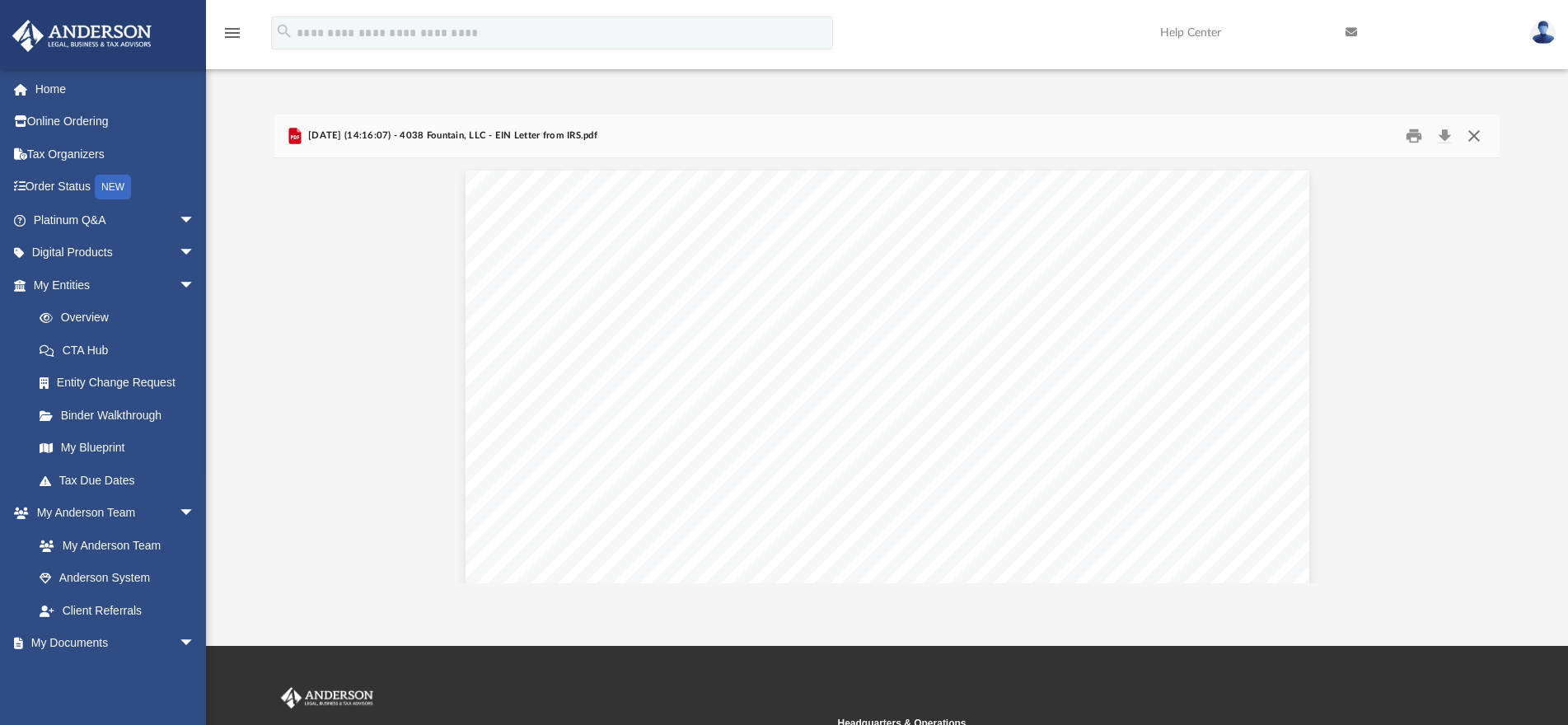
click at [1465, 139] on button "Close" at bounding box center [1474, 135] width 30 height 26
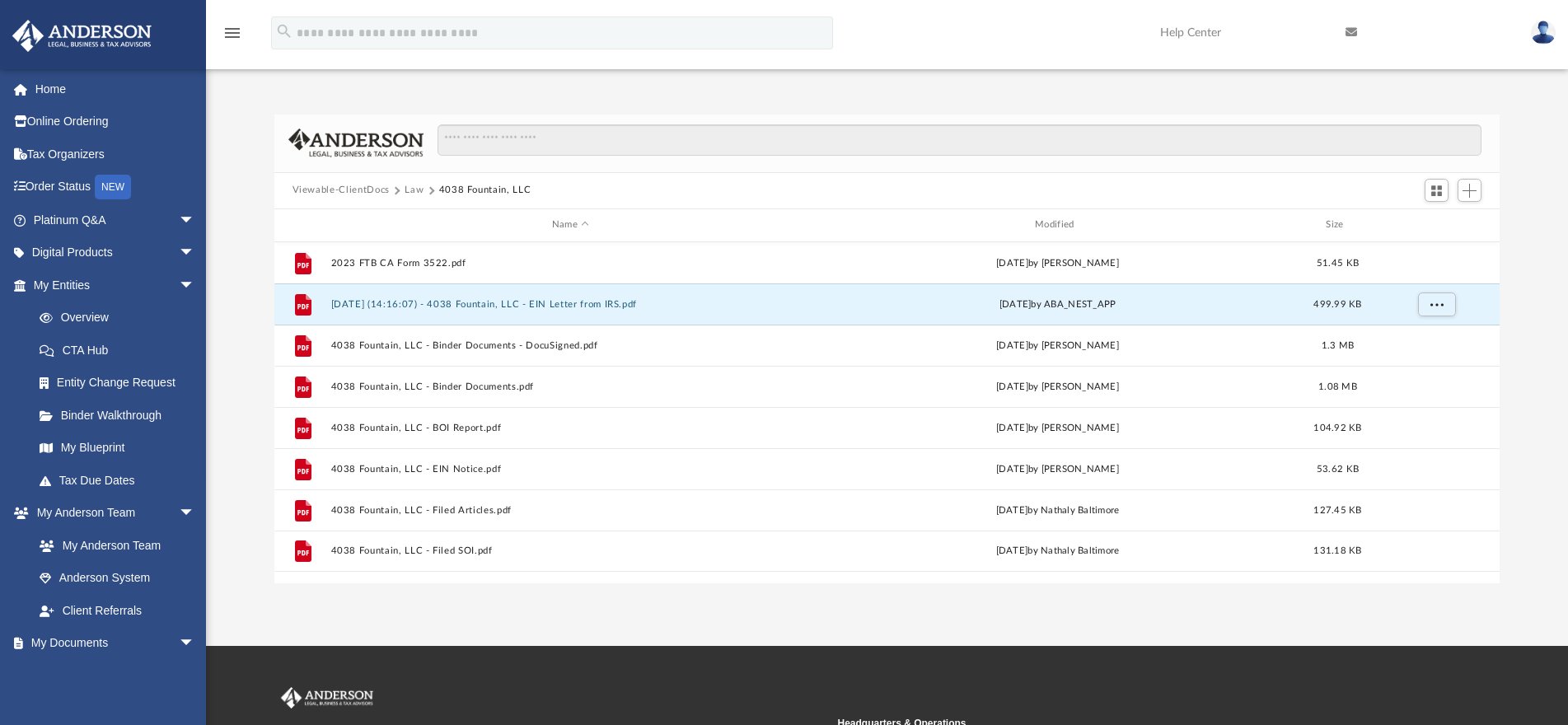
click at [412, 186] on button "Law" at bounding box center [413, 191] width 19 height 15
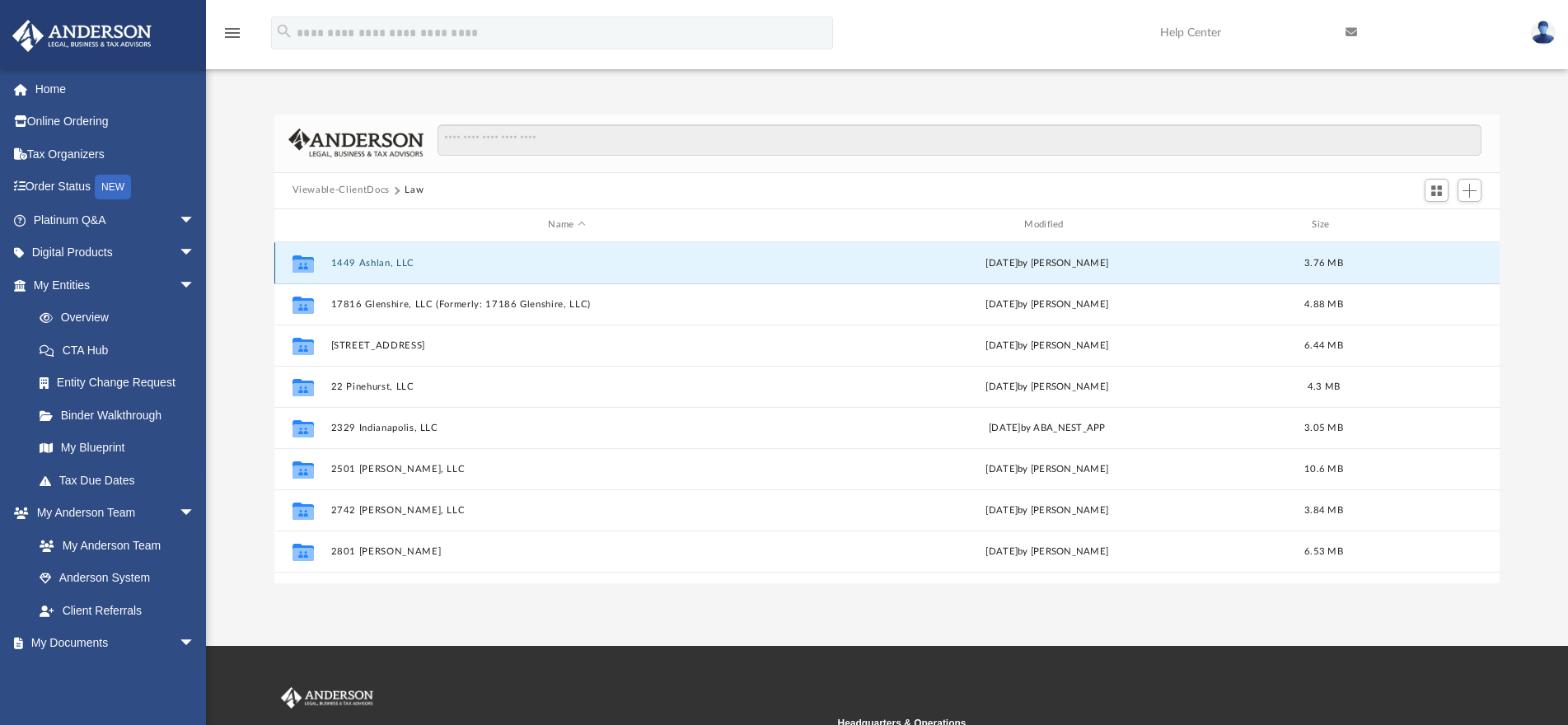
click at [374, 260] on button "1449 Ashlan, LLC" at bounding box center [566, 263] width 473 height 11
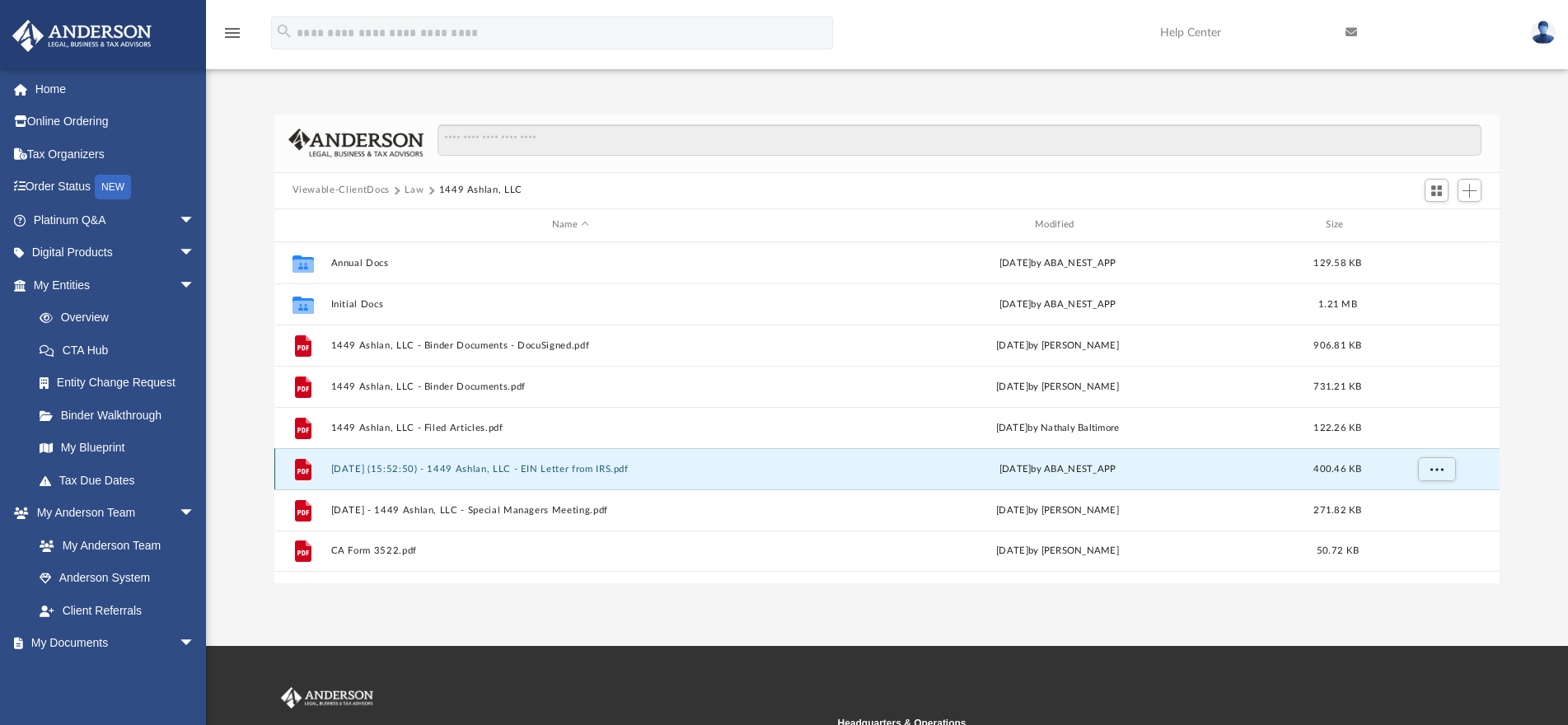
click at [478, 467] on button "2025.02.21 (15:52:50) - 1449 Ashlan, LLC - EIN Letter from IRS.pdf" at bounding box center [569, 468] width 479 height 11
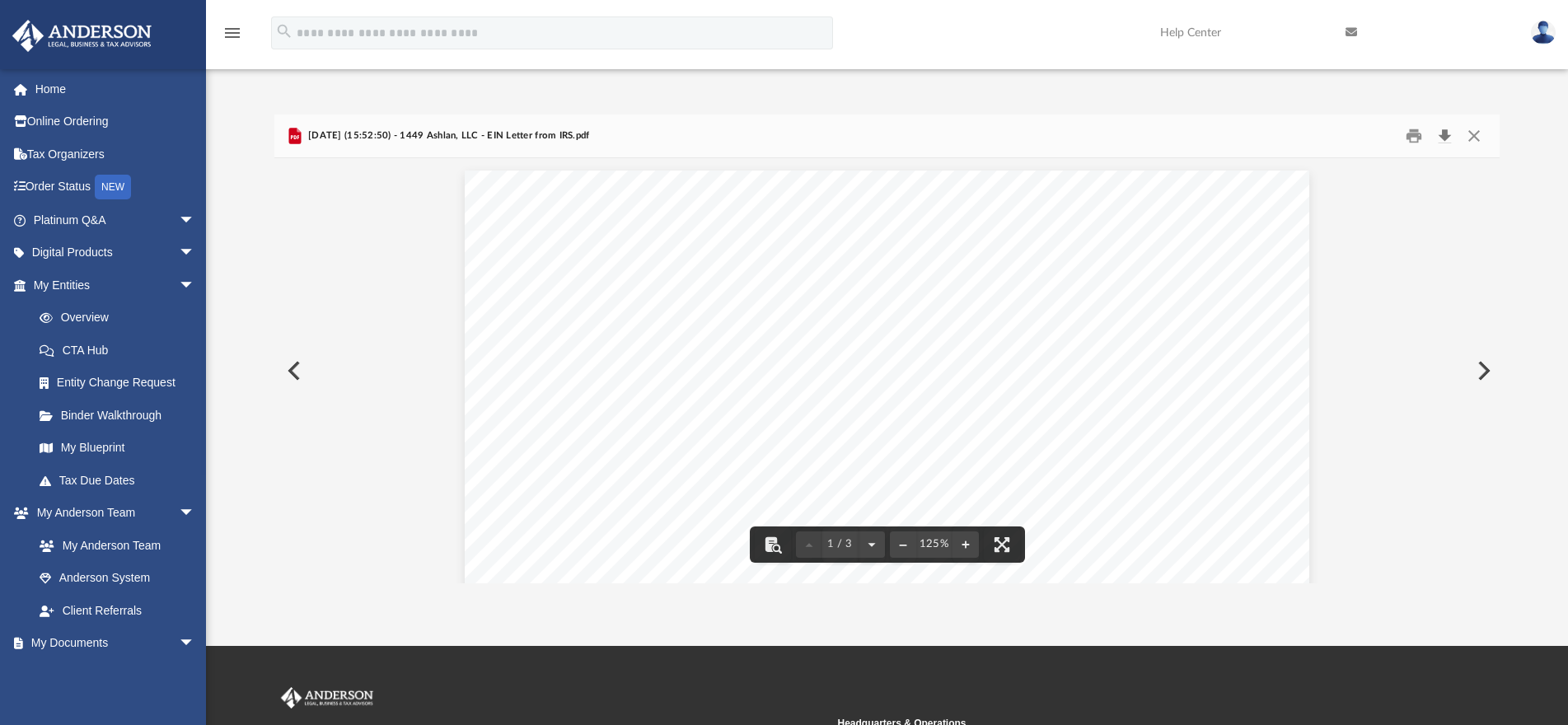
click at [1443, 133] on button "Download" at bounding box center [1444, 135] width 30 height 26
